Goal: Entertainment & Leisure: Consume media (video, audio)

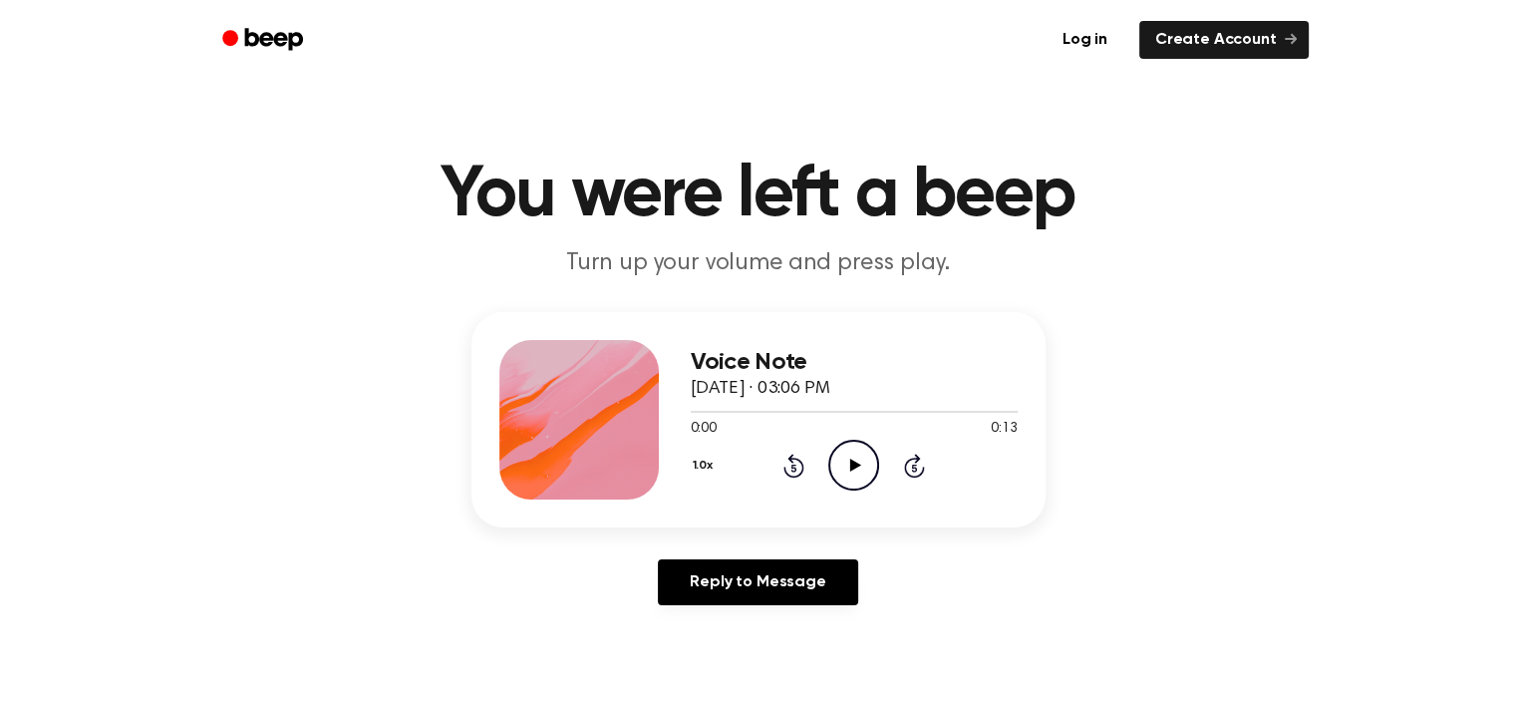
click at [861, 459] on icon "Play Audio" at bounding box center [853, 465] width 51 height 51
click at [859, 460] on icon "Play Audio" at bounding box center [853, 465] width 51 height 51
click at [841, 480] on icon "Pause Audio" at bounding box center [853, 465] width 51 height 51
click at [839, 471] on icon "Play Audio" at bounding box center [853, 465] width 51 height 51
click at [847, 459] on icon "Play Audio" at bounding box center [853, 465] width 51 height 51
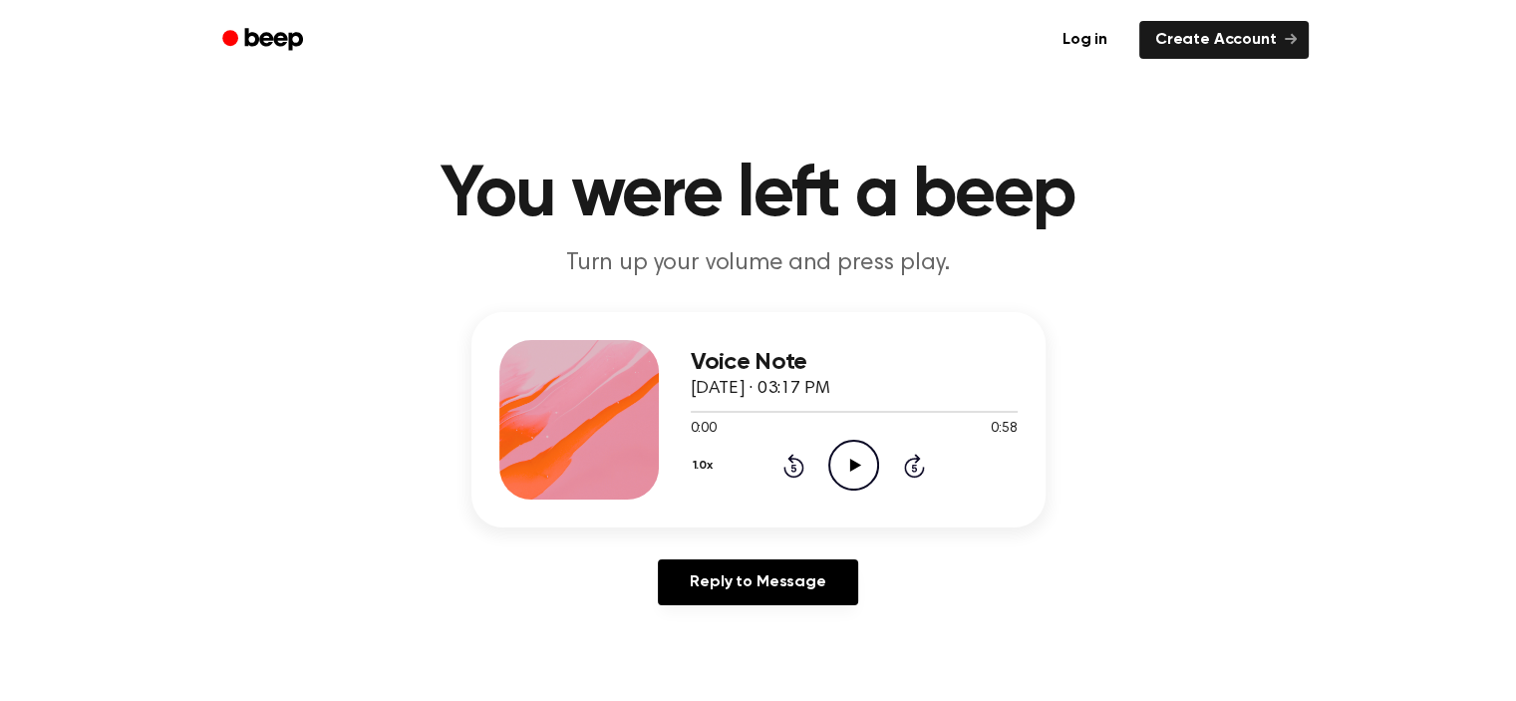
click at [866, 473] on icon "Play Audio" at bounding box center [853, 465] width 51 height 51
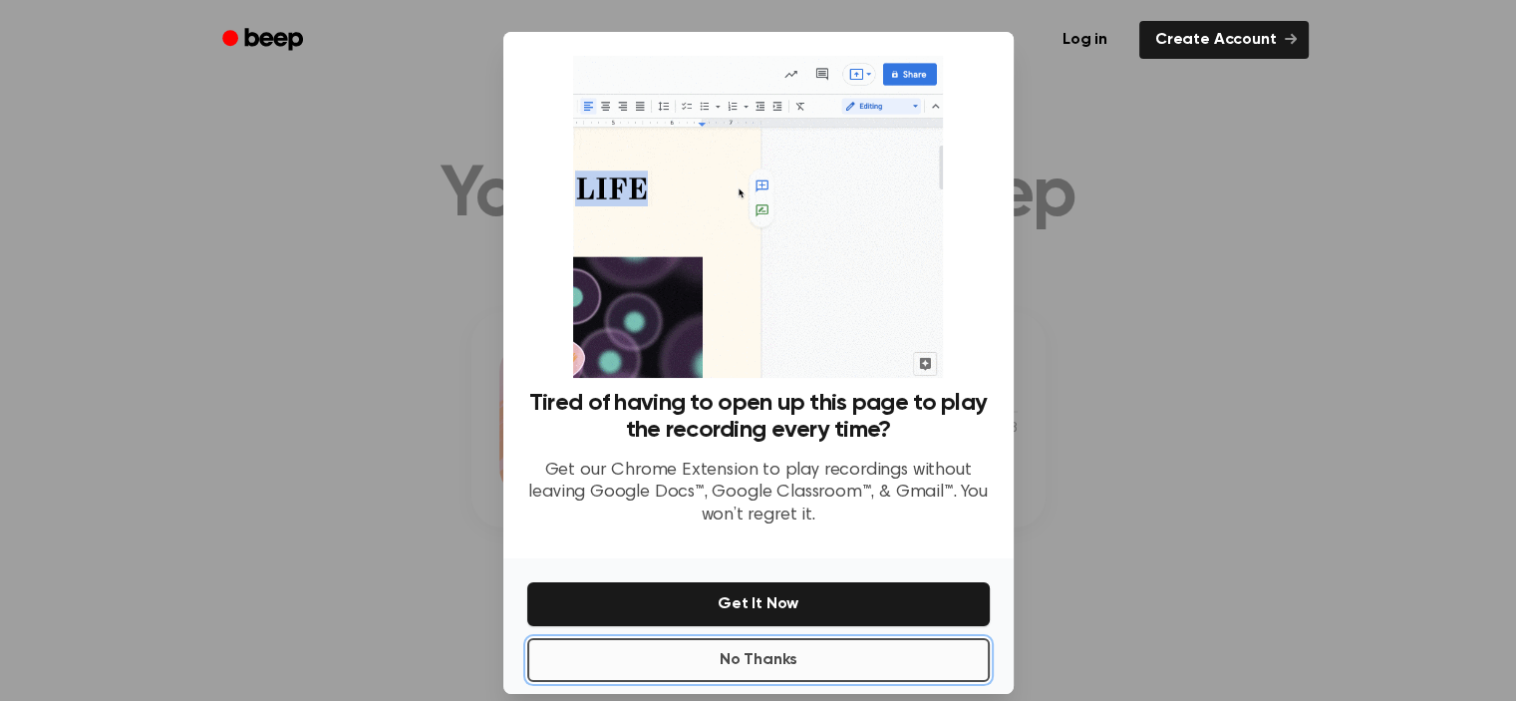
click at [826, 667] on button "No Thanks" at bounding box center [758, 660] width 462 height 44
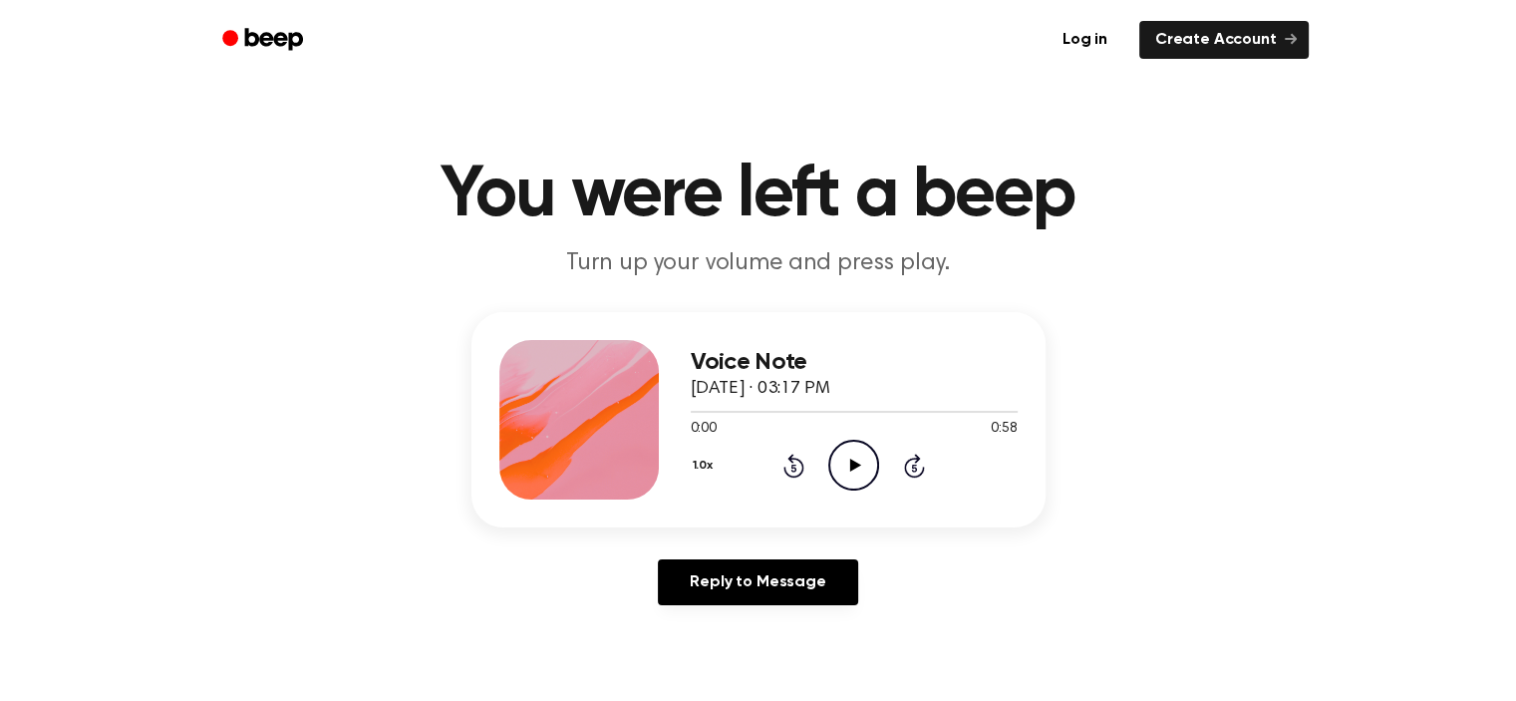
click at [865, 465] on icon "Play Audio" at bounding box center [853, 465] width 51 height 51
click at [858, 462] on icon "Play Audio" at bounding box center [853, 465] width 51 height 51
click at [843, 457] on icon "Play Audio" at bounding box center [853, 465] width 51 height 51
click at [860, 451] on icon "Play Audio" at bounding box center [853, 465] width 51 height 51
